Goal: Use online tool/utility

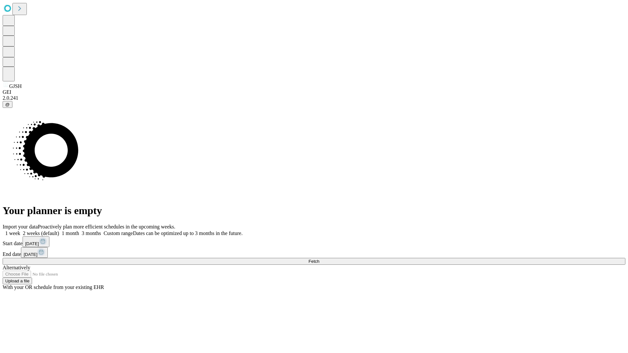
click at [319, 259] on span "Fetch" at bounding box center [313, 261] width 11 height 5
